Goal: Navigation & Orientation: Find specific page/section

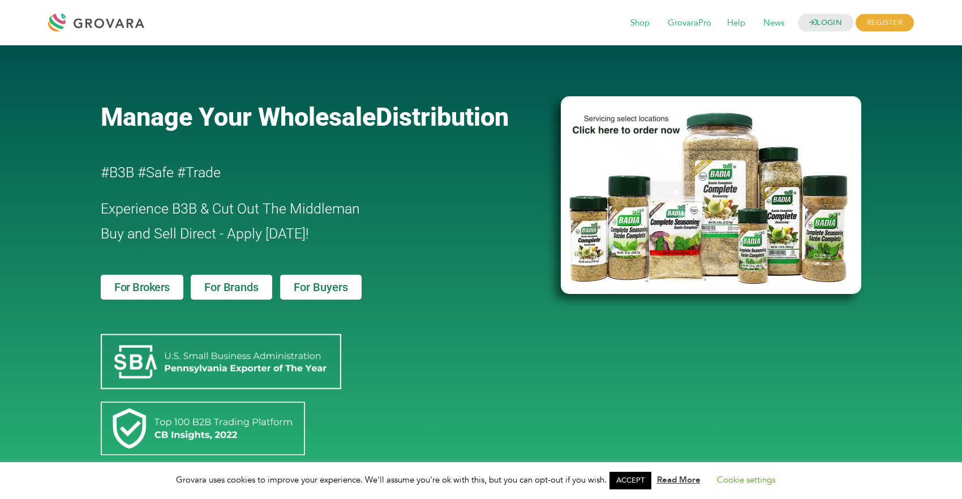
drag, startPoint x: 153, startPoint y: 24, endPoint x: 80, endPoint y: 24, distance: 73.6
click at [80, 24] on div "LOGIN REGISTER I'm a Buyer I'm a Brand Shop GrovaraPro Help" at bounding box center [481, 22] width 866 height 27
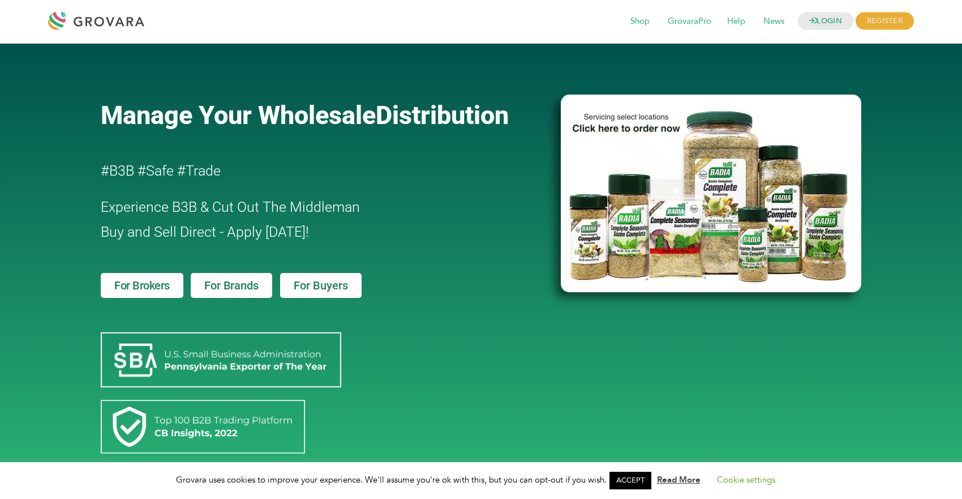
scroll to position [2, 0]
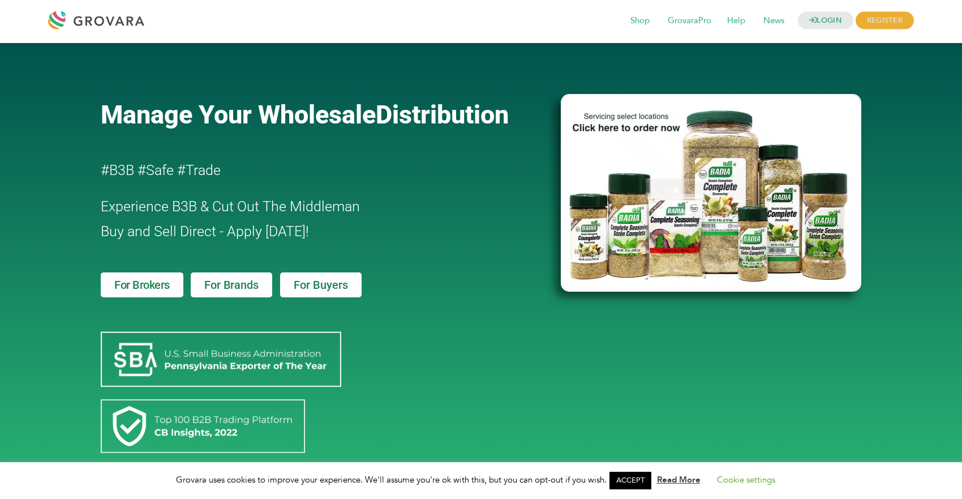
click at [644, 474] on link "ACCEPT" at bounding box center [631, 481] width 42 height 18
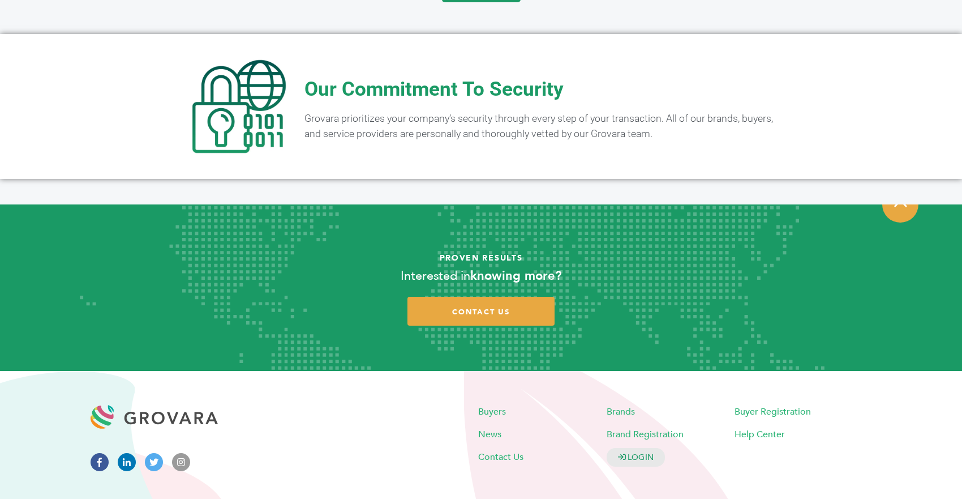
scroll to position [2217, 0]
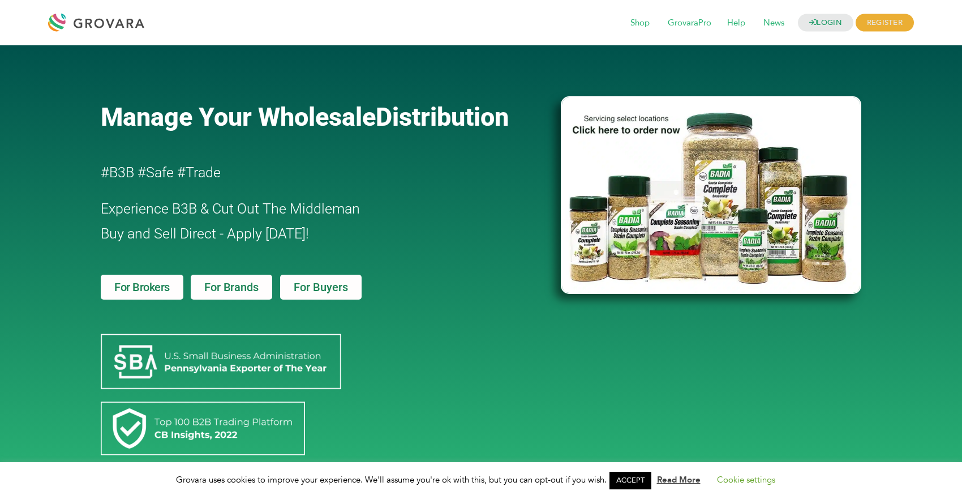
click at [367, 234] on h2 "Experience B3B & Cut Out The Middleman Buy and Sell Direct - Apply Today!" at bounding box center [298, 221] width 395 height 50
click at [631, 26] on span "Shop" at bounding box center [640, 23] width 35 height 22
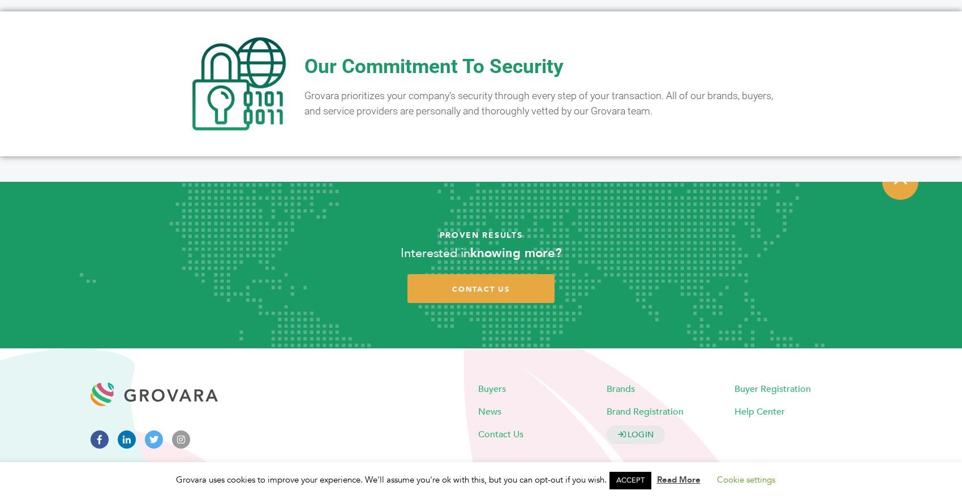
scroll to position [2217, 0]
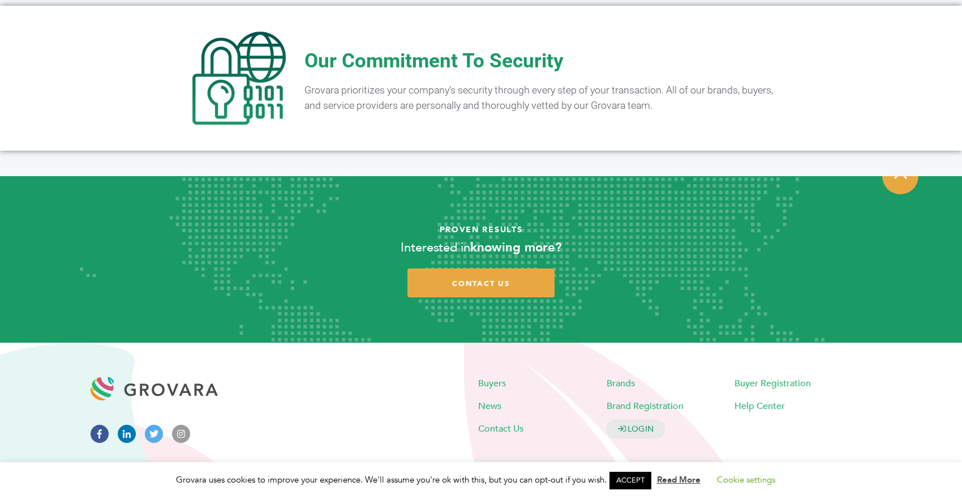
click at [640, 480] on link "ACCEPT" at bounding box center [631, 481] width 42 height 18
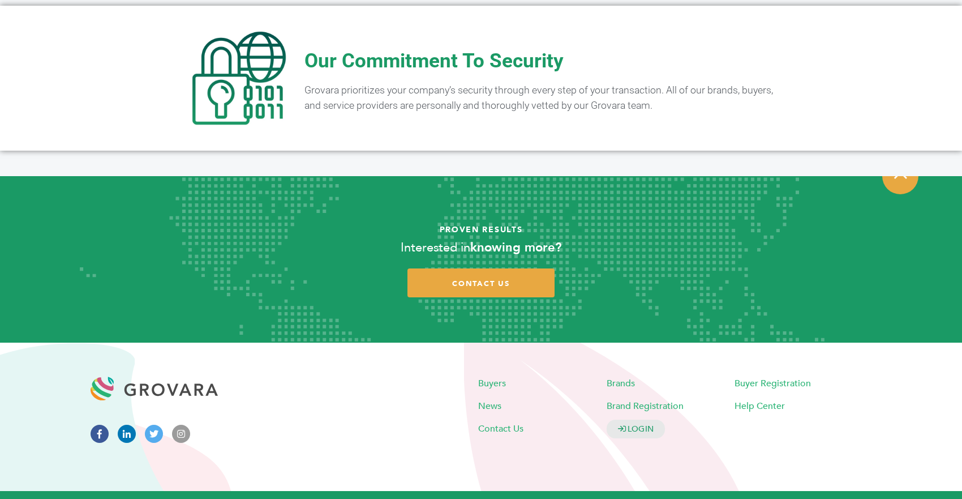
click at [103, 425] on icon at bounding box center [100, 434] width 18 height 18
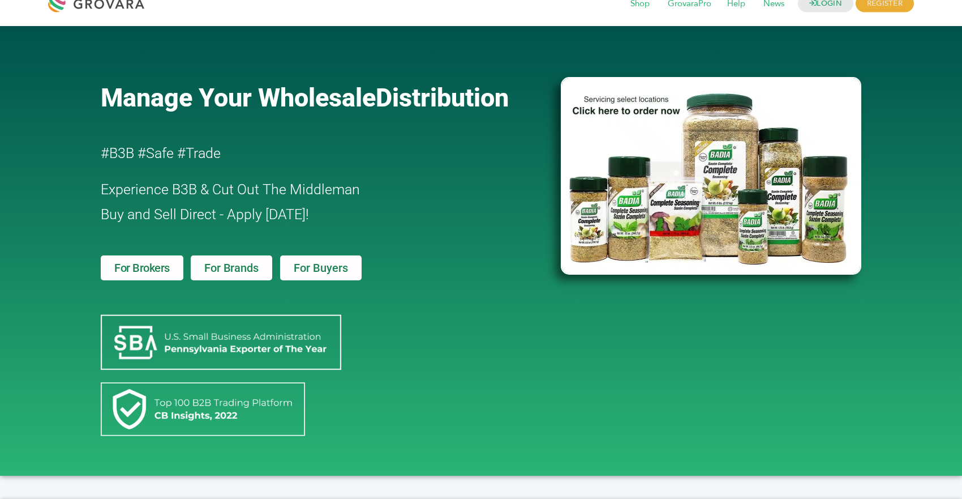
scroll to position [0, 0]
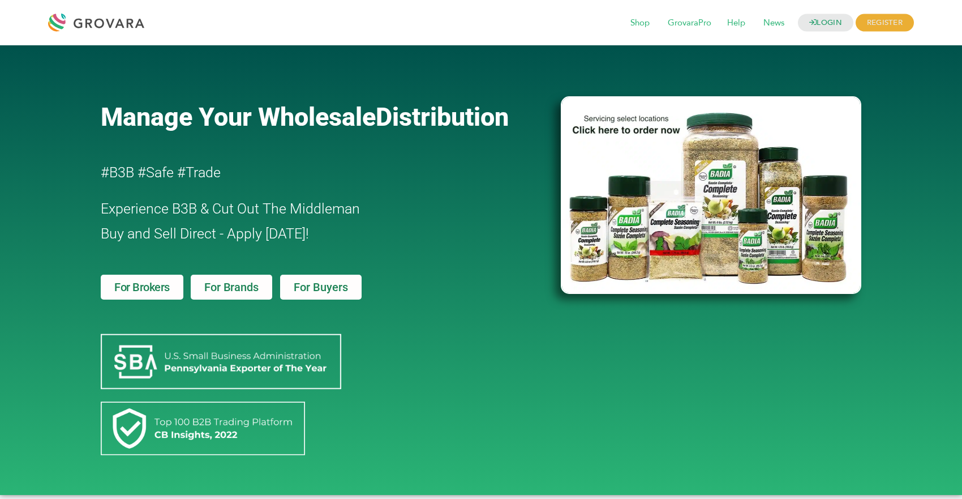
drag, startPoint x: 152, startPoint y: 22, endPoint x: 68, endPoint y: 22, distance: 84.4
click at [68, 22] on div "LOGIN REGISTER I'm a Buyer I'm a Brand Shop GrovaraPro Help" at bounding box center [481, 22] width 866 height 27
click at [92, 24] on div at bounding box center [99, 22] width 102 height 27
